Goal: Use online tool/utility: Utilize a website feature to perform a specific function

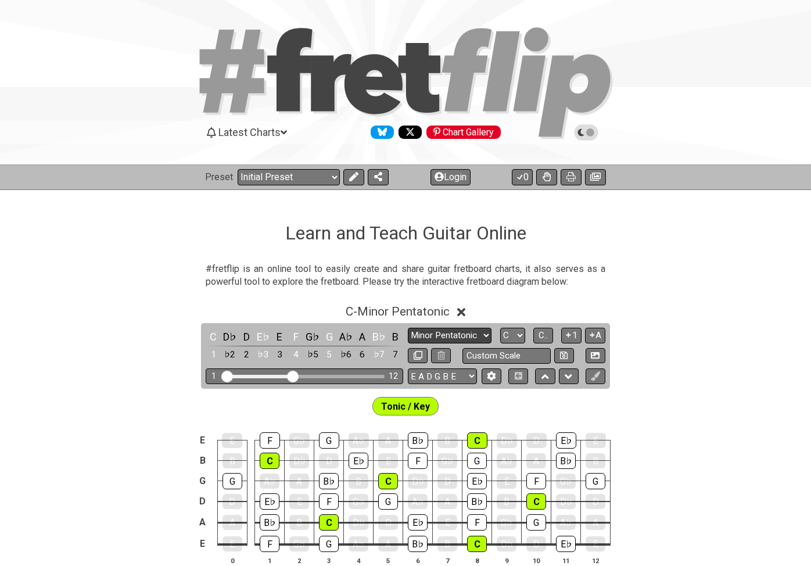
click at [467, 334] on select "Minor Pentatonic Click to edit Minor Pentatonic Major Pentatonic Minor Blues Ma…" at bounding box center [450, 335] width 84 height 16
select select "Major / [PERSON_NAME]"
click at [408, 327] on select "Minor Pentatonic Click to edit Minor Pentatonic Major Pentatonic Minor Blues Ma…" at bounding box center [450, 335] width 84 height 16
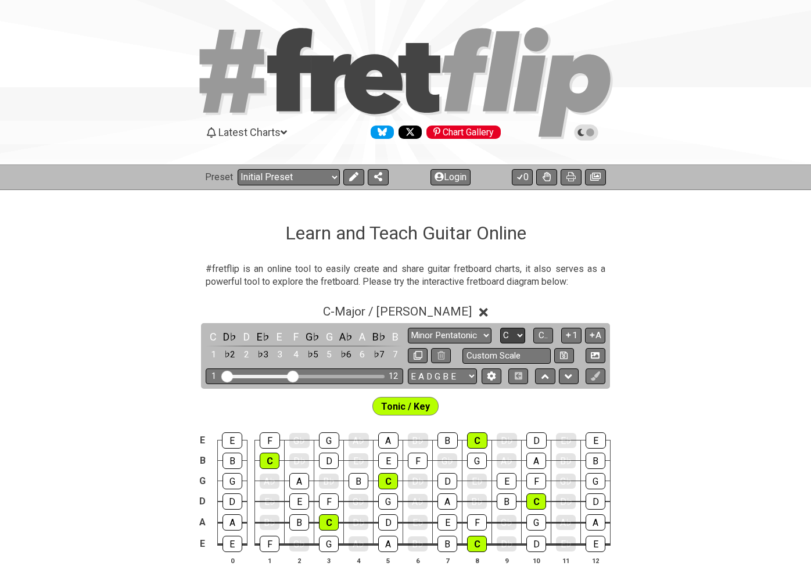
click at [506, 334] on select "A♭ A A♯ B♭ B C C♯ D♭ D D♯ E♭ E F F♯ G♭ G G♯" at bounding box center [512, 335] width 25 height 16
select select "Gb"
click at [500, 327] on select "A♭ A A♯ B♭ B C C♯ D♭ D D♯ E♭ E F F♯ G♭ G G♯" at bounding box center [512, 335] width 25 height 16
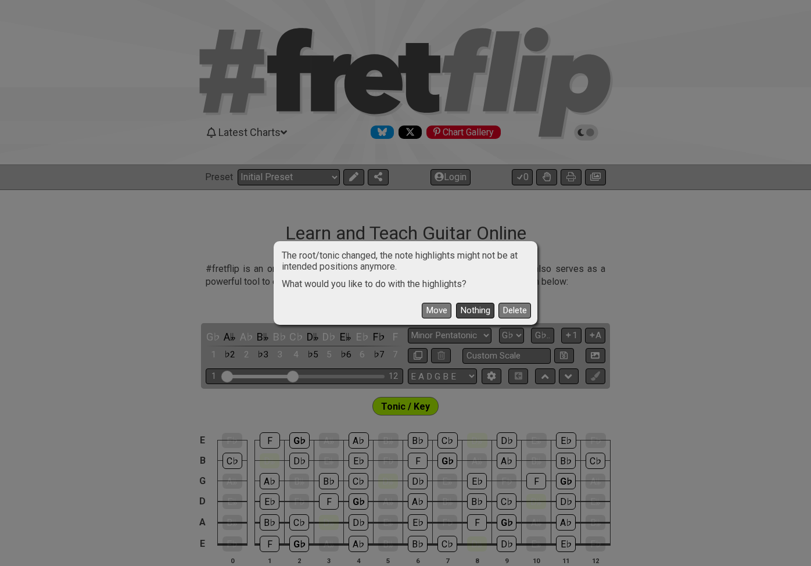
click at [470, 308] on button "Nothing" at bounding box center [475, 311] width 38 height 16
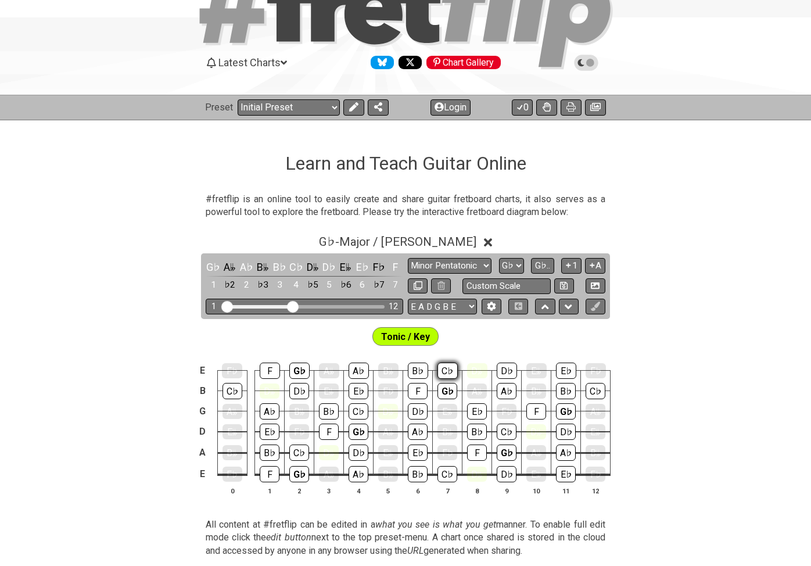
scroll to position [77, 0]
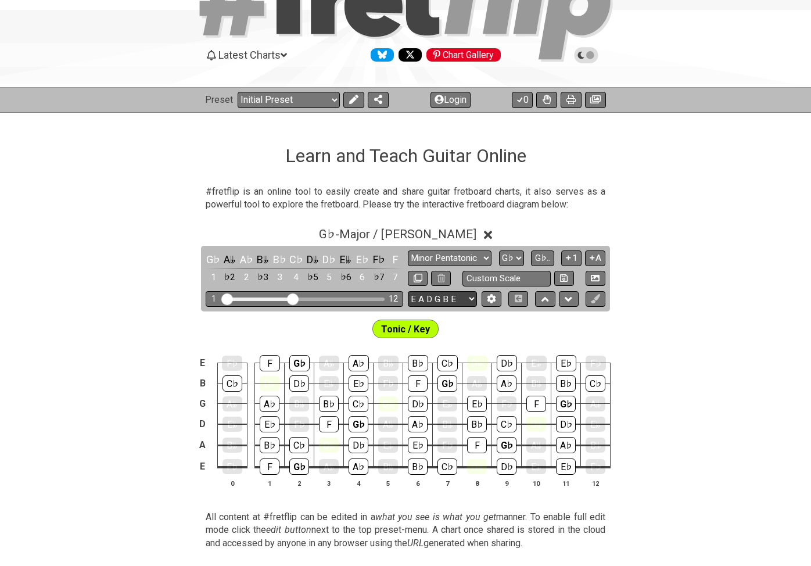
click at [451, 300] on select "E A D G B E E A D G B E E A D G B E B E A D F♯ B A D G C E A D A D G B E E♭ A♭ …" at bounding box center [442, 299] width 69 height 16
select select "A D G C F A D"
click at [408, 291] on select "E A D G B E E A D G B E E A D G B E B E A D F♯ B A D G C E A D A D G B E E♭ A♭ …" at bounding box center [442, 299] width 69 height 16
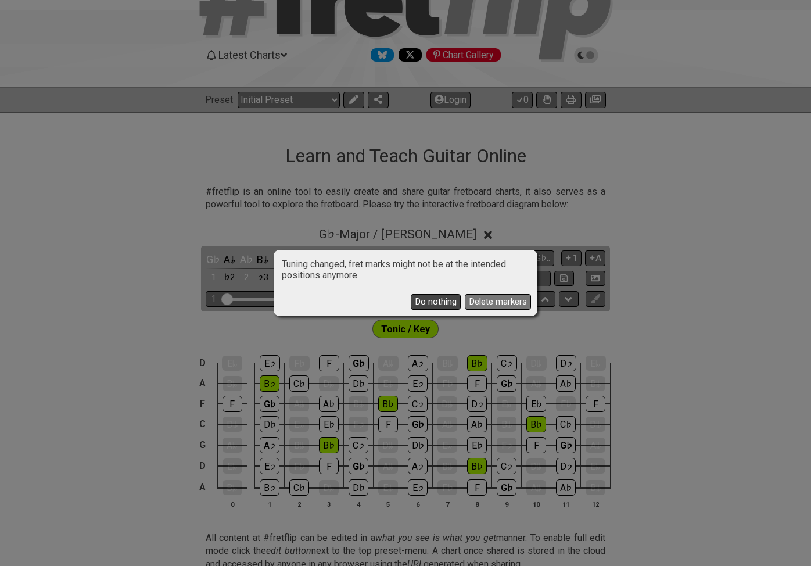
click at [447, 301] on button "Do nothing" at bounding box center [436, 302] width 50 height 16
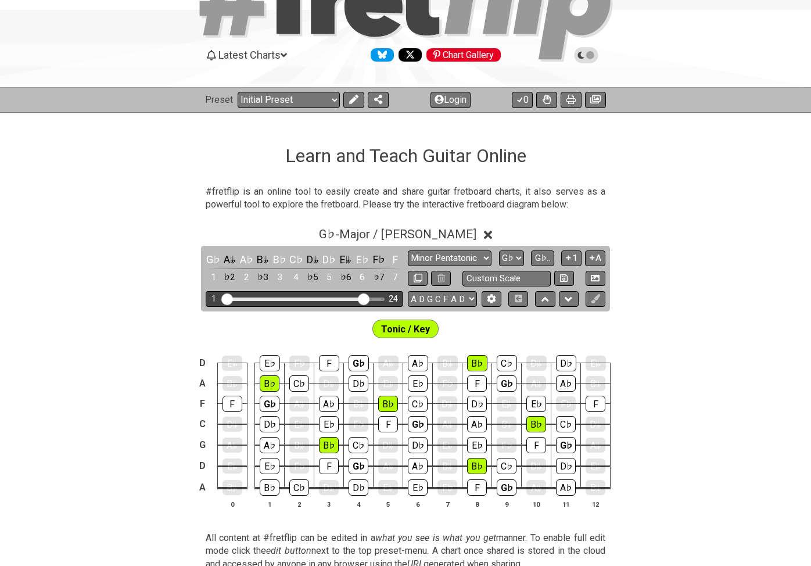
drag, startPoint x: 293, startPoint y: 298, endPoint x: 365, endPoint y: 302, distance: 72.7
click at [365, 298] on input "Visible fret range" at bounding box center [304, 298] width 165 height 0
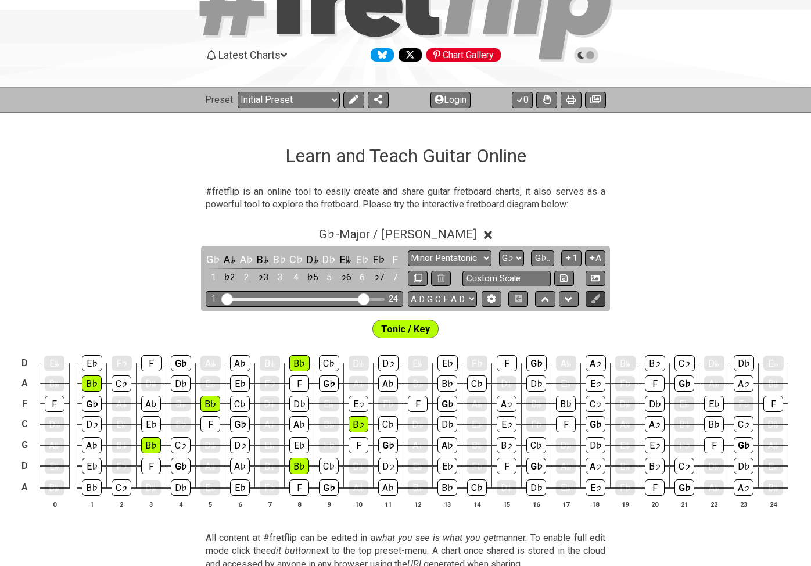
click at [600, 301] on button at bounding box center [595, 299] width 20 height 16
click at [359, 103] on button at bounding box center [353, 100] width 21 height 16
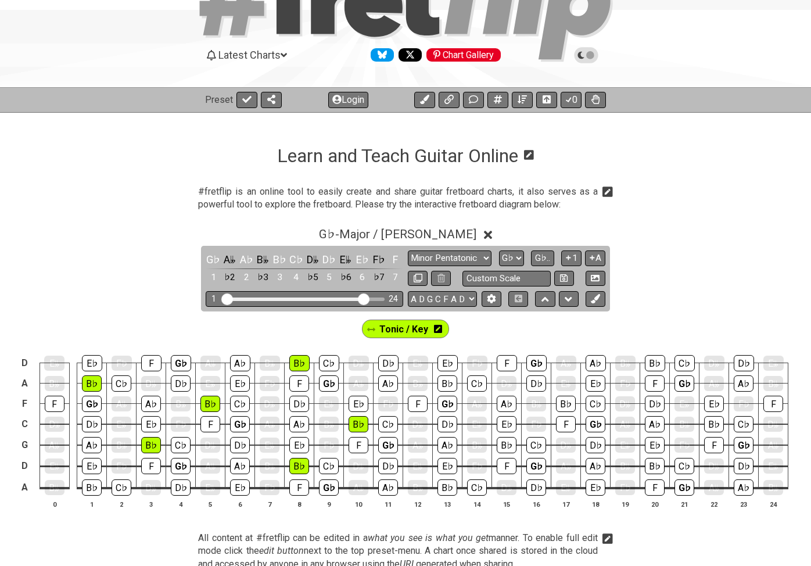
click at [436, 328] on icon at bounding box center [438, 328] width 8 height 9
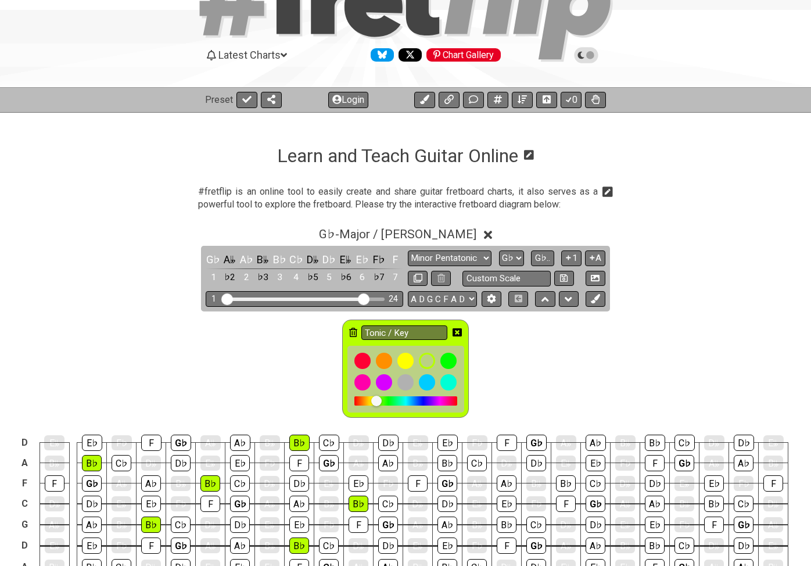
click at [352, 330] on icon at bounding box center [353, 331] width 8 height 9
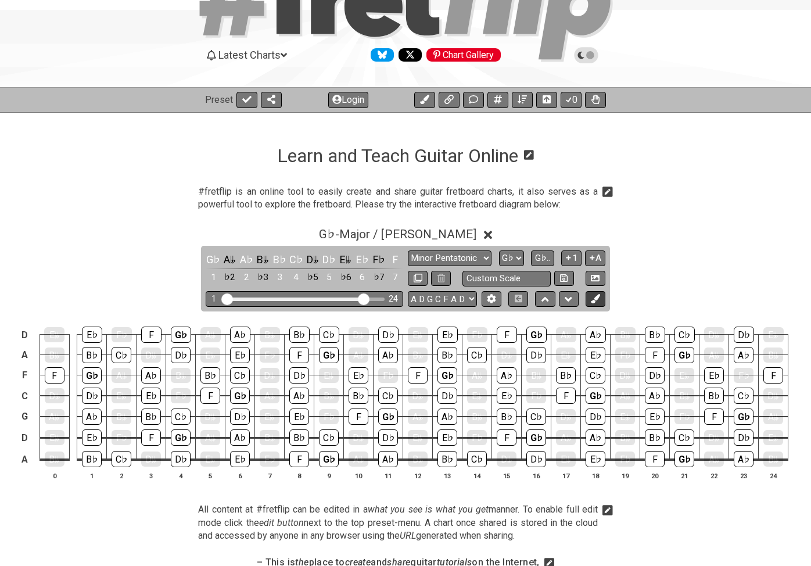
click at [596, 298] on icon at bounding box center [595, 298] width 9 height 9
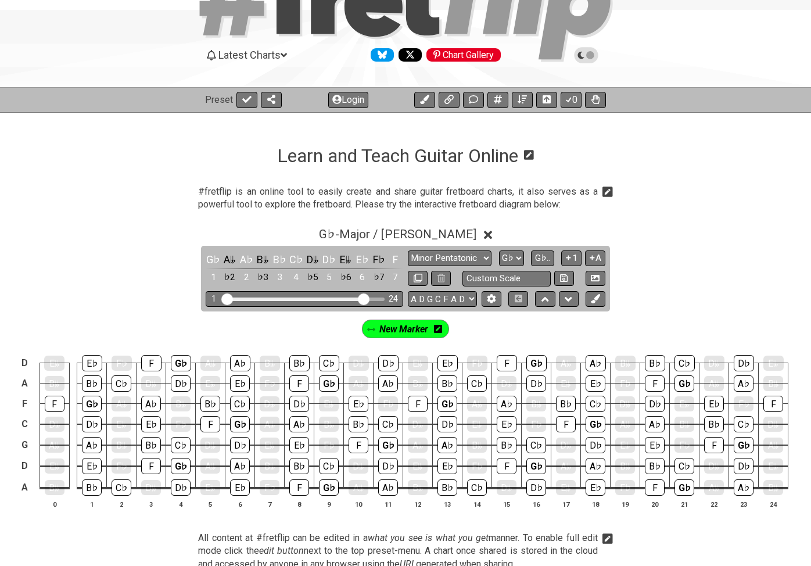
click at [438, 328] on icon at bounding box center [438, 328] width 8 height 9
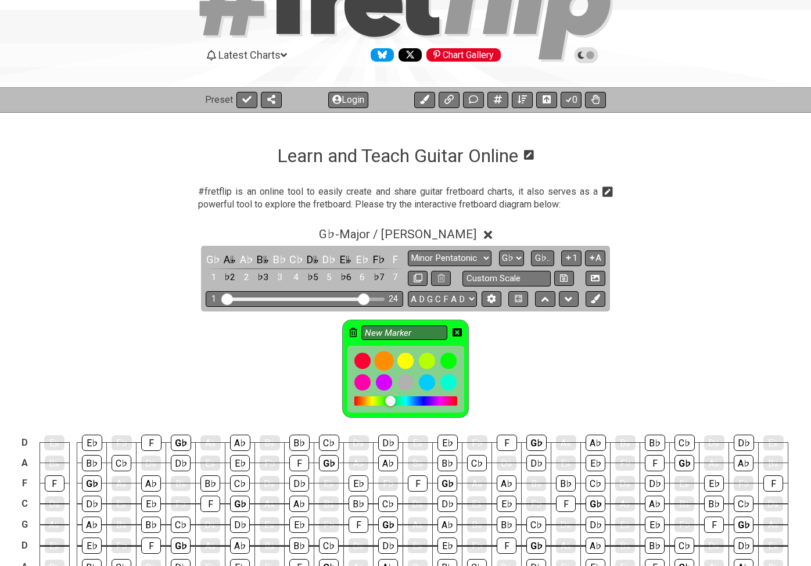
click at [382, 361] on div at bounding box center [384, 361] width 20 height 20
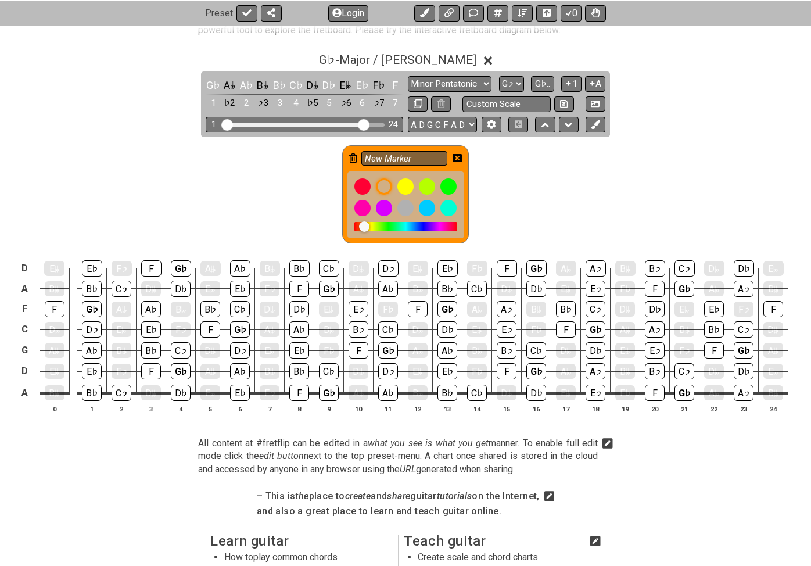
scroll to position [271, 0]
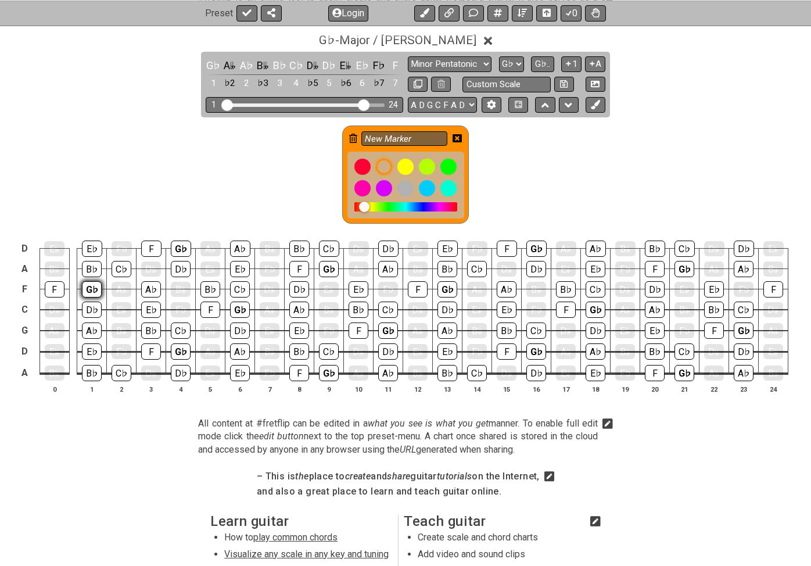
click at [96, 290] on div "G♭" at bounding box center [92, 289] width 20 height 16
click at [179, 345] on div "G♭" at bounding box center [181, 351] width 20 height 16
click at [178, 251] on div "G♭" at bounding box center [181, 248] width 20 height 16
click at [241, 312] on div "G♭" at bounding box center [240, 309] width 20 height 16
click at [332, 268] on div "G♭" at bounding box center [329, 269] width 20 height 16
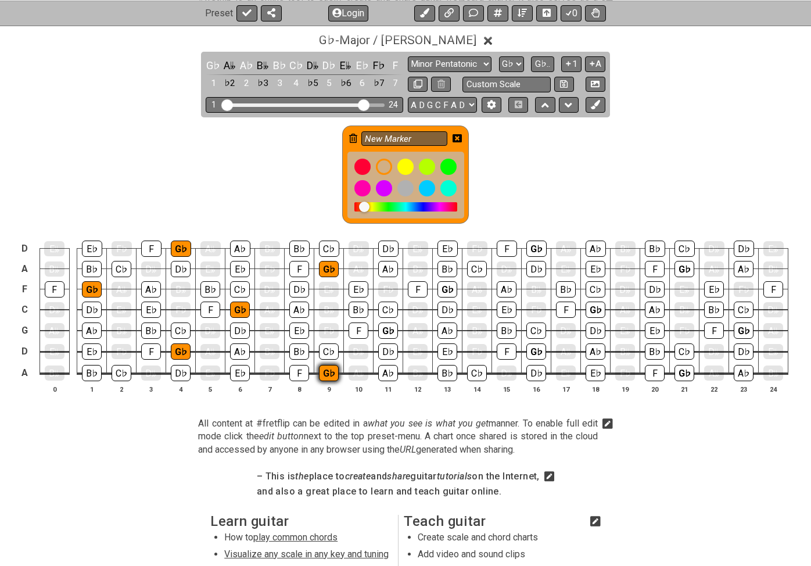
click at [326, 375] on div "G♭" at bounding box center [329, 373] width 20 height 16
click at [386, 333] on div "G♭" at bounding box center [388, 330] width 20 height 16
click at [449, 286] on div "G♭" at bounding box center [447, 289] width 20 height 16
click at [540, 352] on div "G♭" at bounding box center [536, 351] width 20 height 16
click at [534, 248] on div "G♭" at bounding box center [536, 248] width 20 height 16
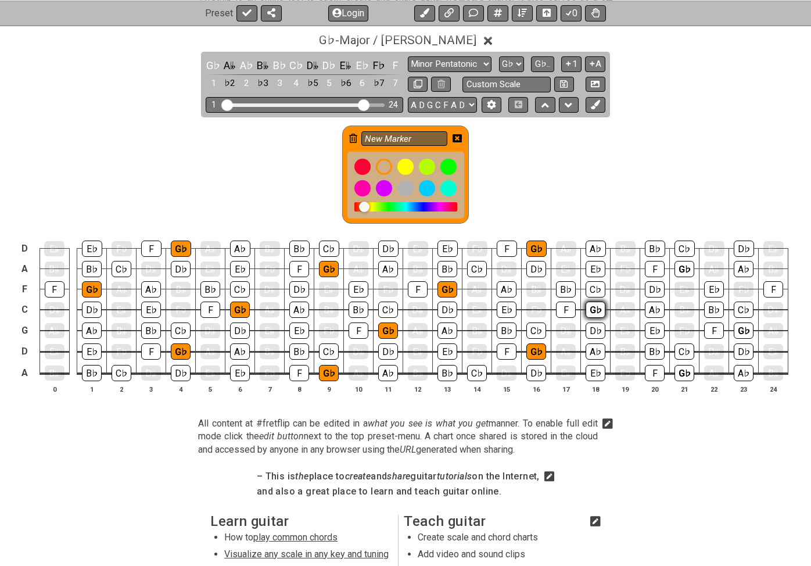
click at [590, 310] on div "G♭" at bounding box center [595, 309] width 20 height 16
click at [684, 267] on div "G♭" at bounding box center [684, 269] width 20 height 16
click at [682, 374] on div "G♭" at bounding box center [684, 373] width 20 height 16
click at [742, 331] on div "G♭" at bounding box center [743, 330] width 20 height 16
click at [457, 136] on icon at bounding box center [456, 138] width 9 height 8
